Goal: Task Accomplishment & Management: Manage account settings

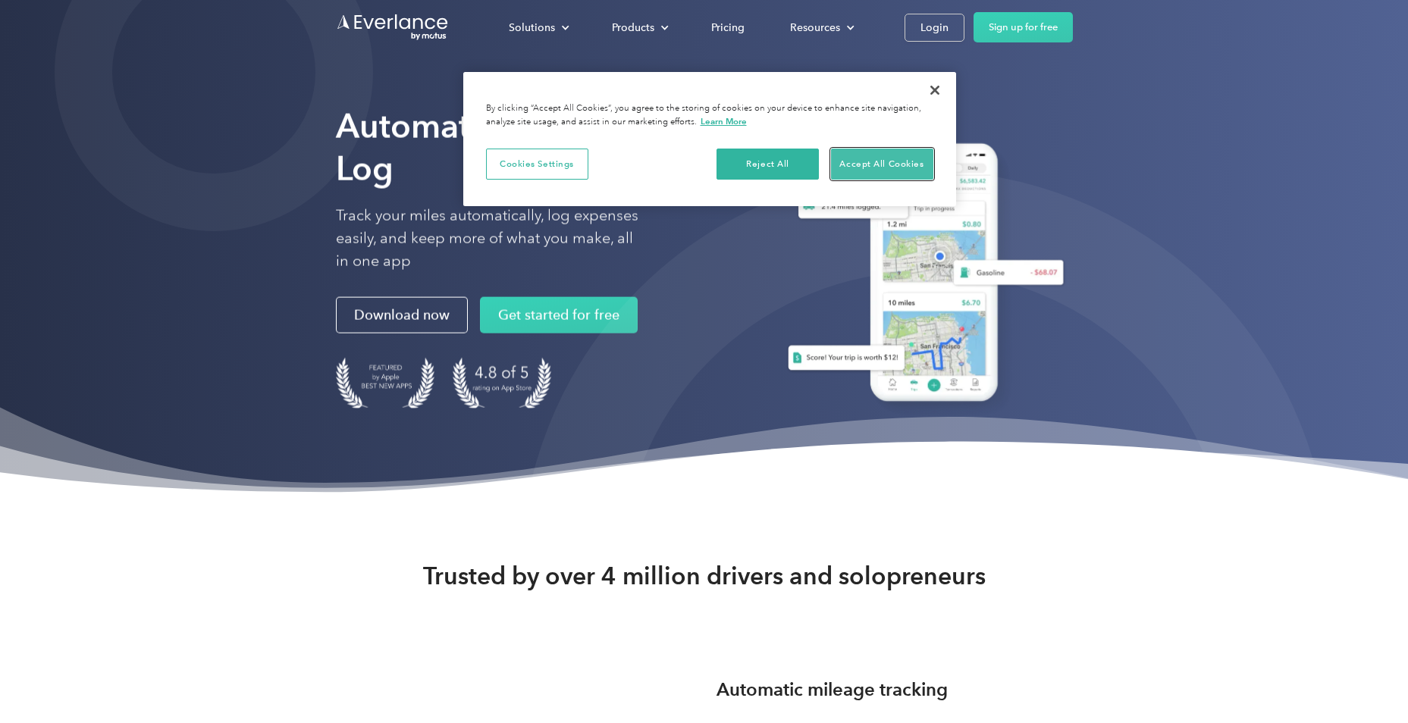
click at [882, 161] on button "Accept All Cookies" at bounding box center [882, 165] width 102 height 32
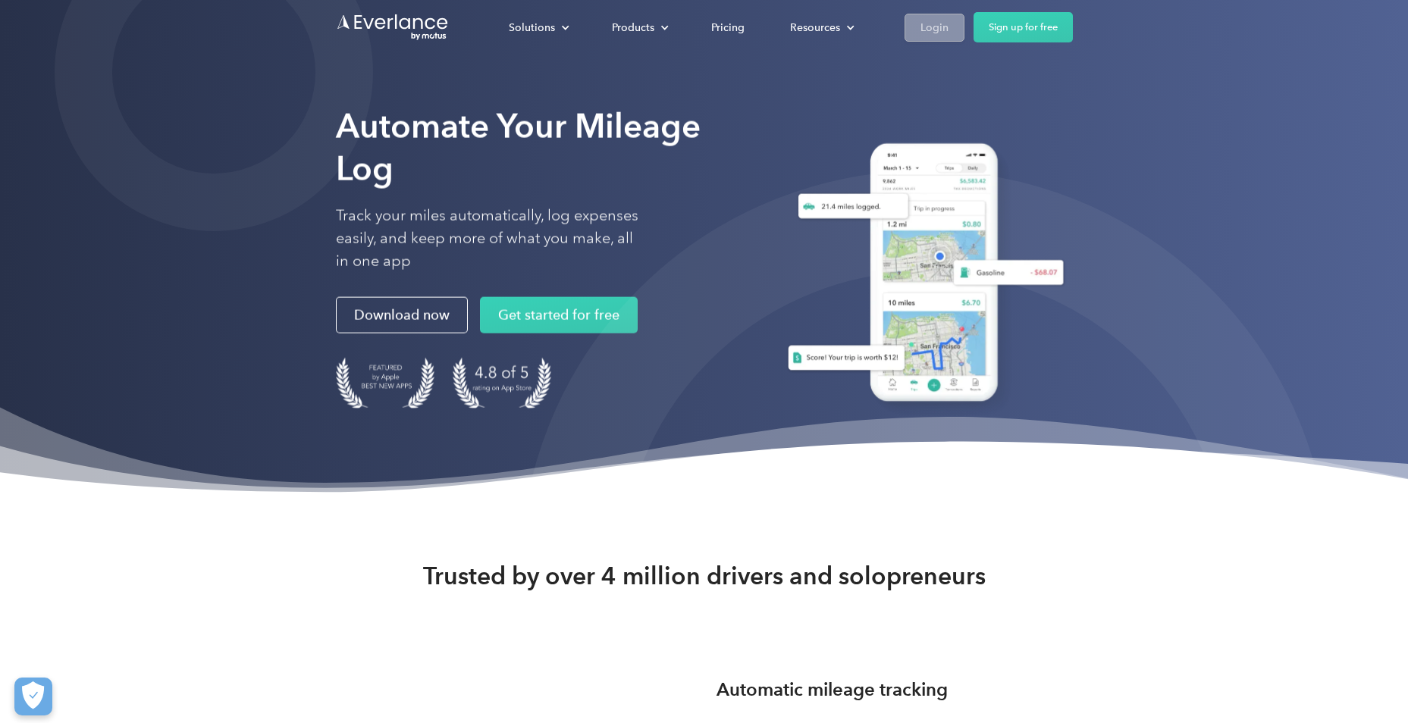
click at [933, 28] on div "Login" at bounding box center [935, 27] width 28 height 19
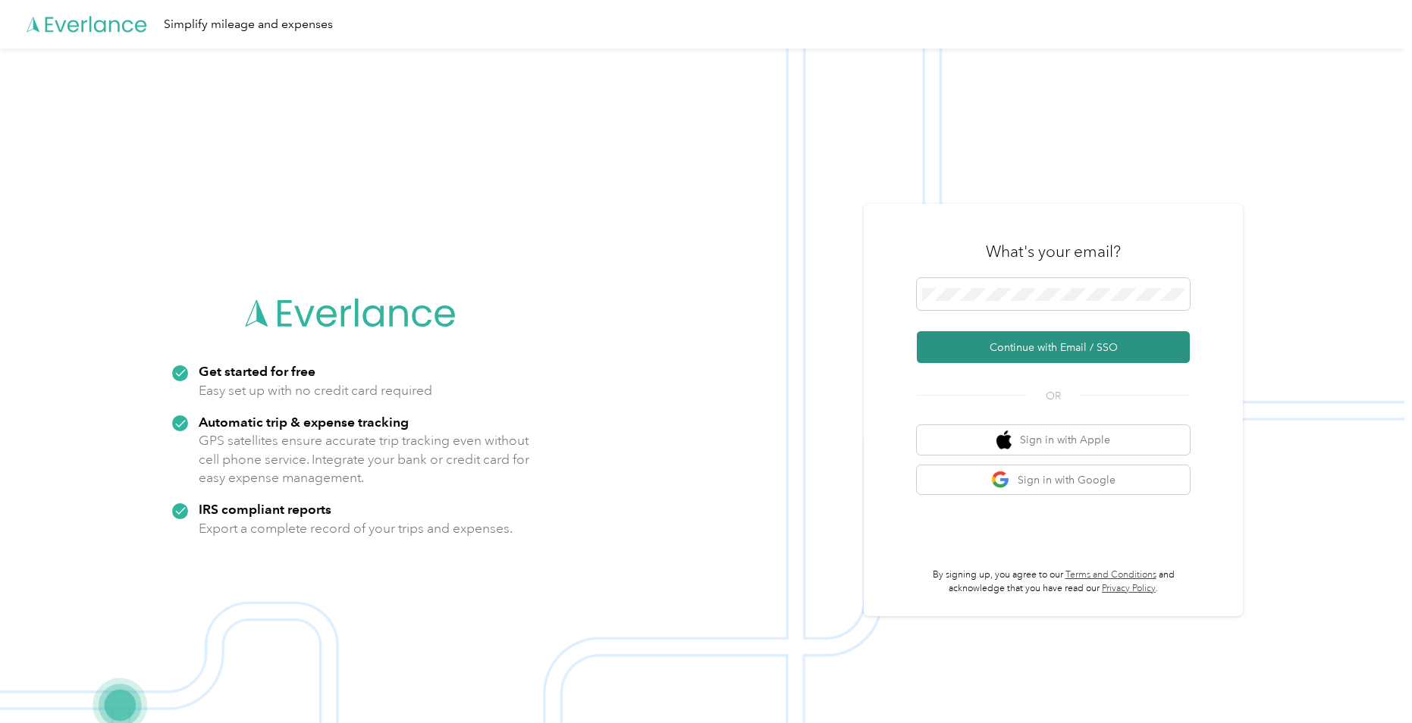
click at [1003, 348] on button "Continue with Email / SSO" at bounding box center [1053, 347] width 273 height 32
click at [1013, 344] on button "Continue with Email / SSO" at bounding box center [1053, 347] width 273 height 32
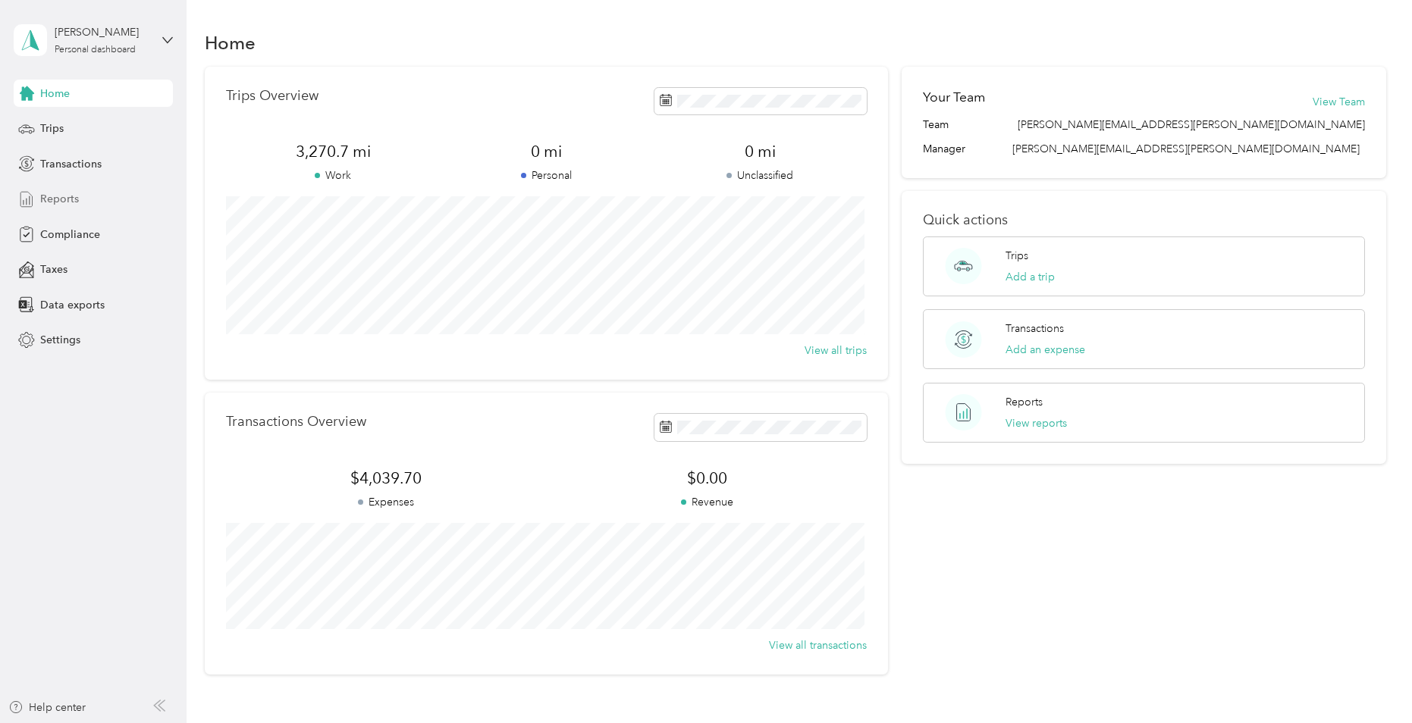
click at [71, 193] on span "Reports" at bounding box center [59, 199] width 39 height 16
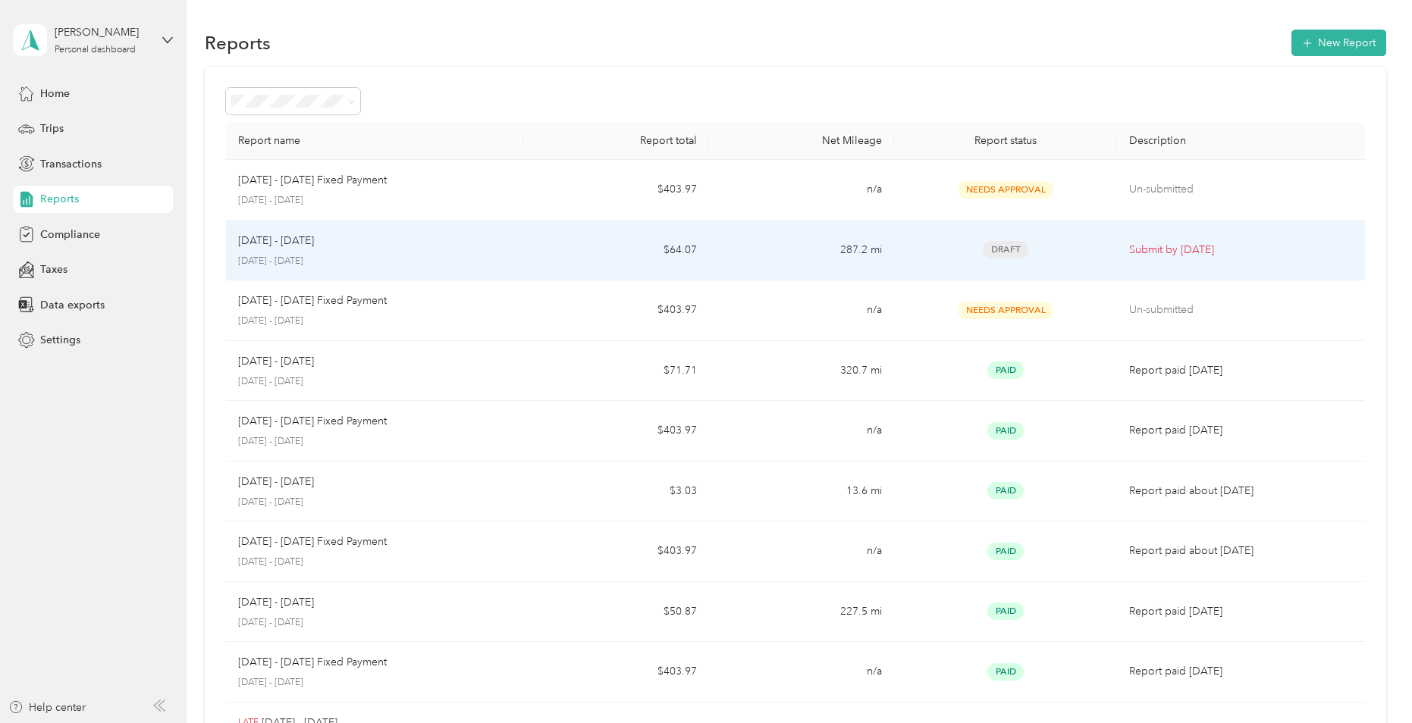
click at [548, 245] on td "$64.07" at bounding box center [616, 251] width 186 height 61
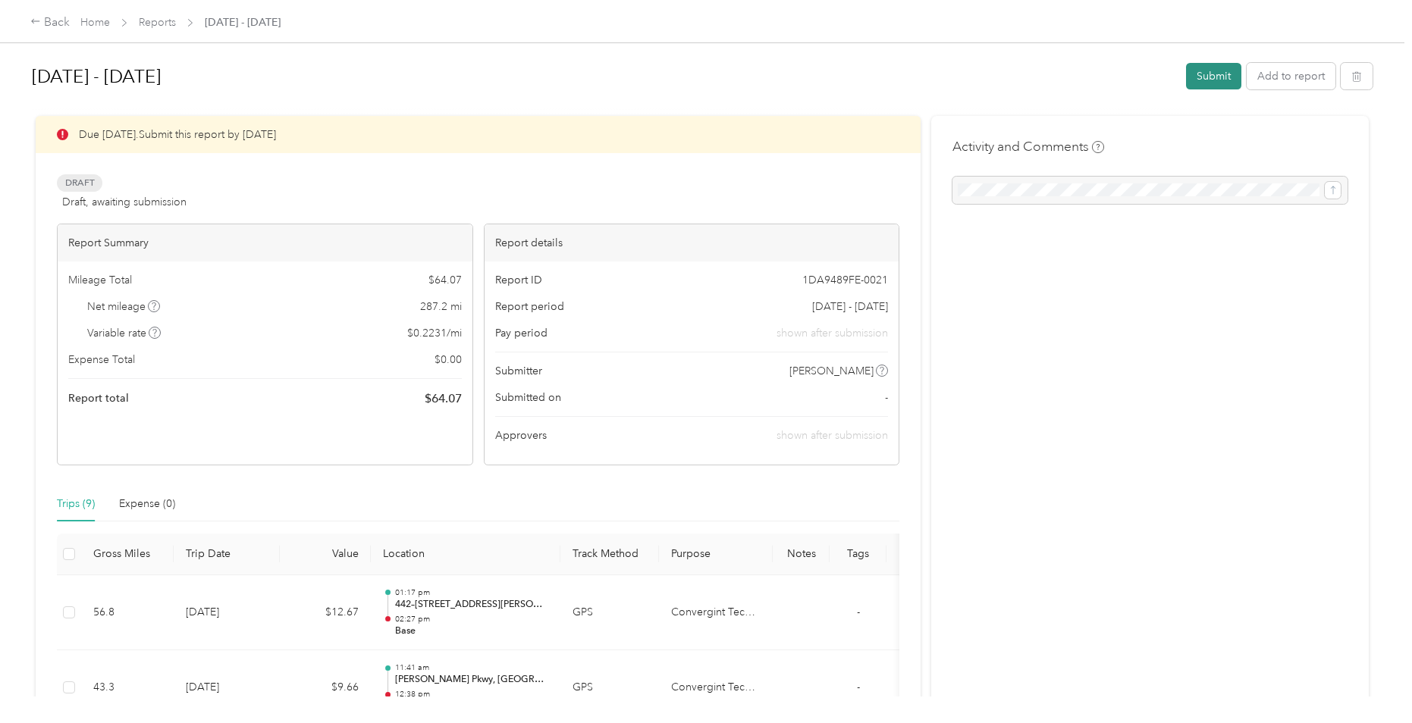
click at [1207, 80] on button "Submit" at bounding box center [1213, 76] width 55 height 27
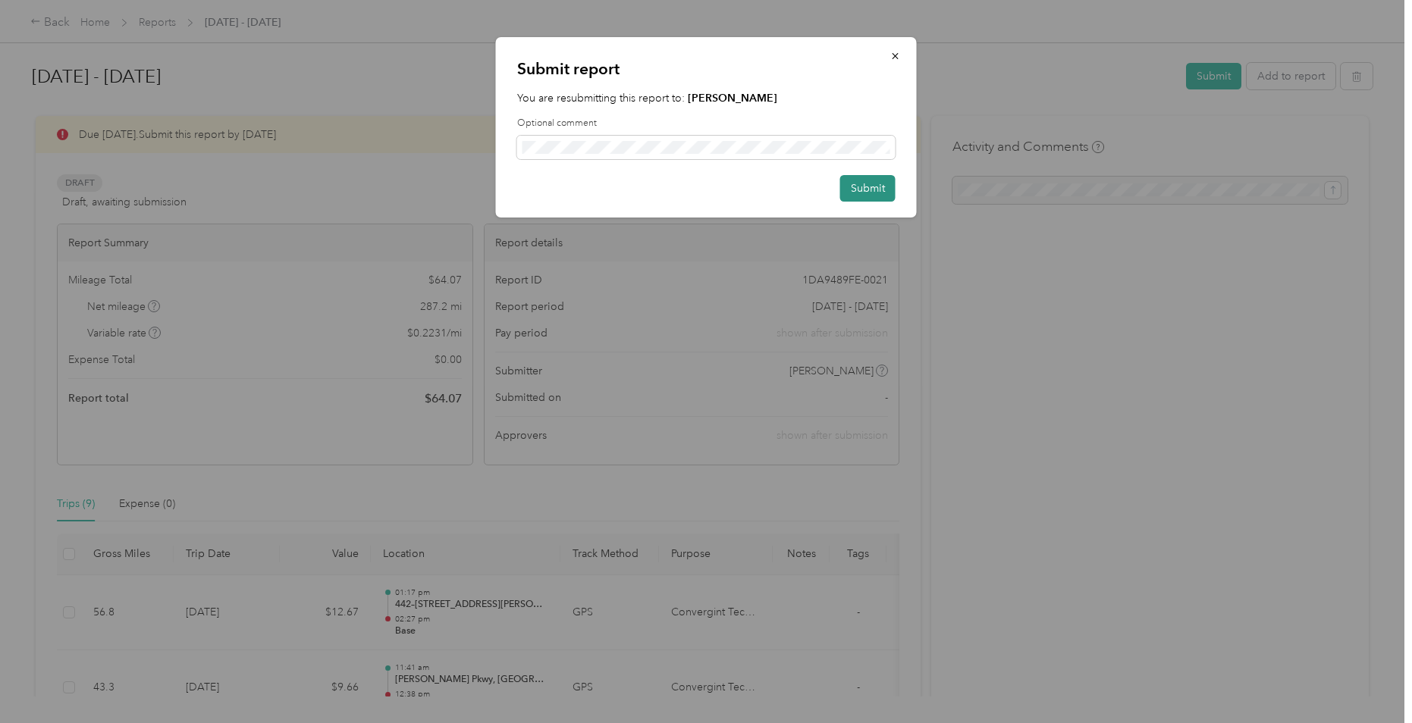
click at [885, 186] on button "Submit" at bounding box center [867, 188] width 55 height 27
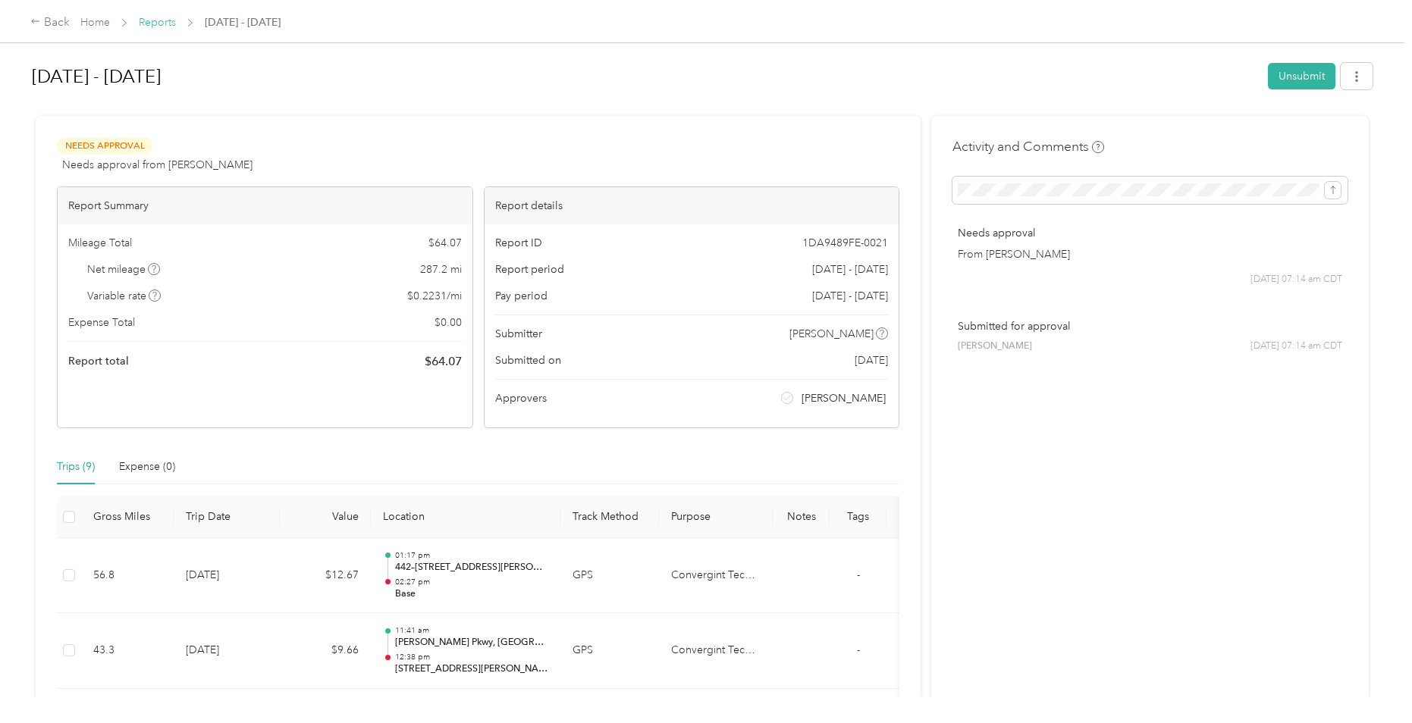
click at [165, 20] on link "Reports" at bounding box center [157, 22] width 37 height 13
